Goal: Information Seeking & Learning: Learn about a topic

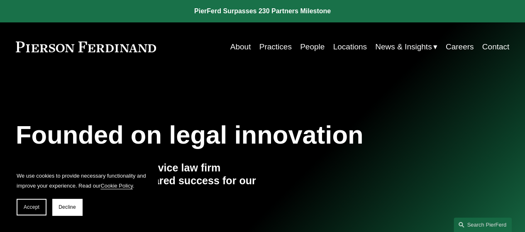
click at [313, 48] on link "People" at bounding box center [312, 47] width 24 height 16
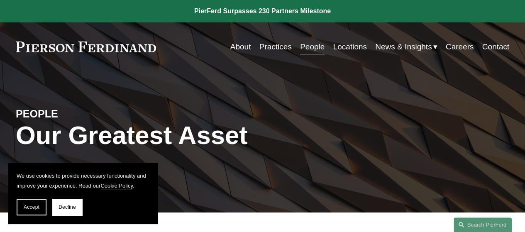
scroll to position [24, 0]
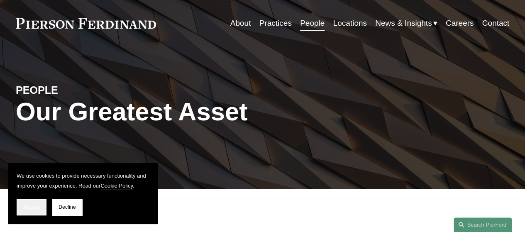
click at [39, 204] on button "Accept" at bounding box center [32, 207] width 30 height 17
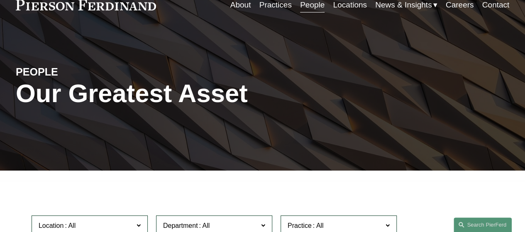
scroll to position [0, 0]
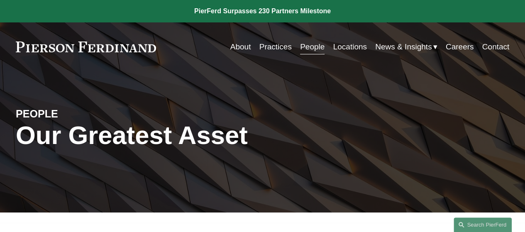
click at [232, 49] on link "About" at bounding box center [240, 47] width 21 height 16
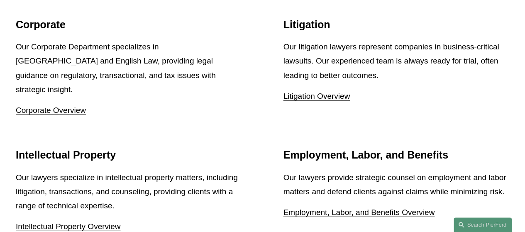
scroll to position [987, 0]
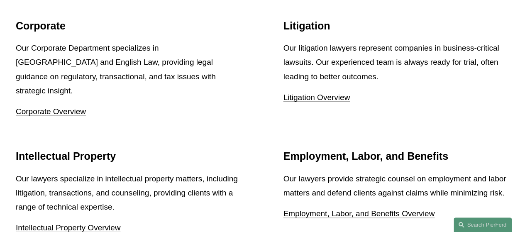
click at [293, 102] on link "Litigation Overview" at bounding box center [316, 97] width 67 height 9
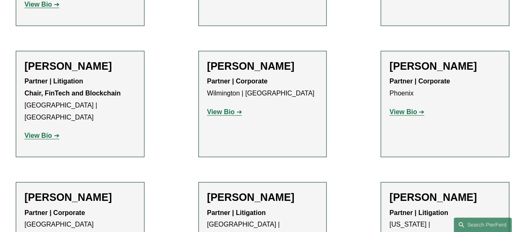
scroll to position [6261, 0]
